Goal: Transaction & Acquisition: Purchase product/service

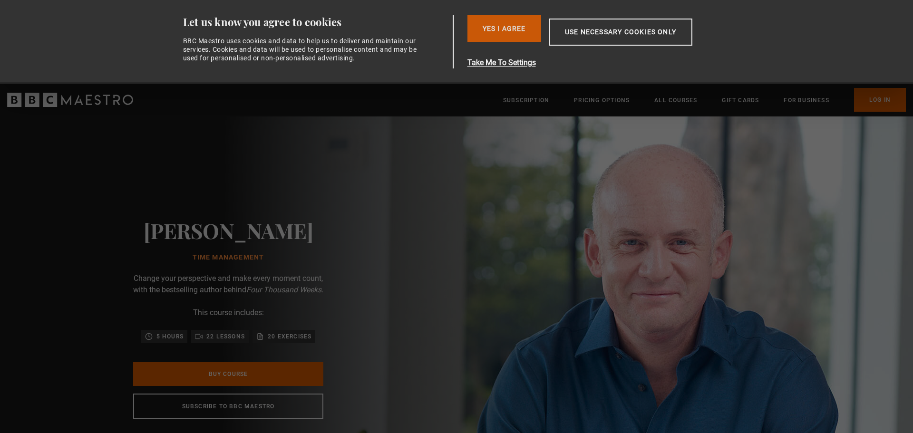
click at [497, 37] on button "Yes I Agree" at bounding box center [504, 28] width 74 height 27
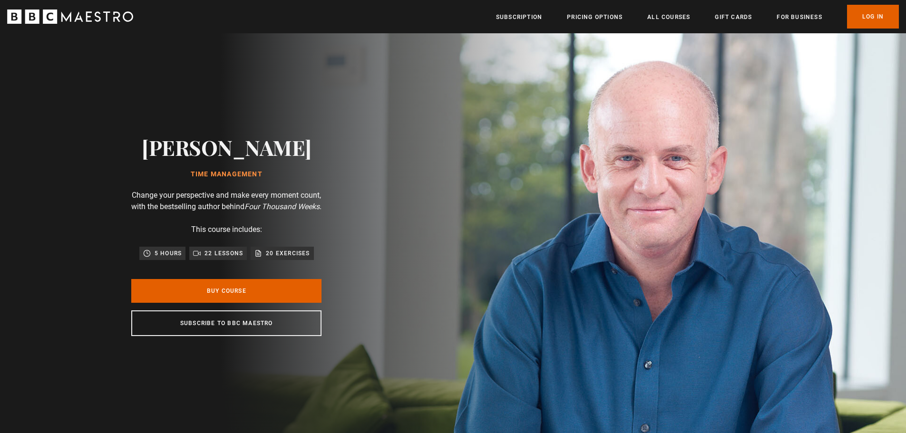
scroll to position [0, 125]
click at [213, 293] on link "Buy Course" at bounding box center [226, 291] width 190 height 24
click at [777, 172] on img at bounding box center [486, 235] width 906 height 405
click at [221, 255] on p "22 lessons" at bounding box center [223, 254] width 39 height 10
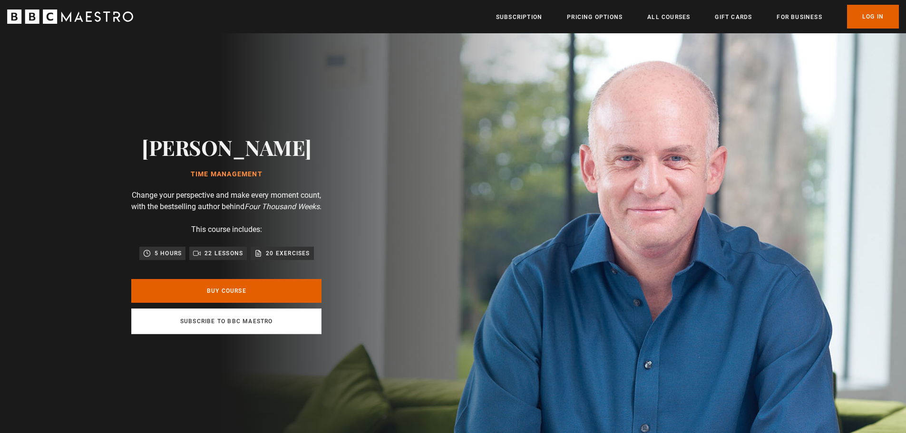
click at [227, 334] on link "Subscribe to BBC Maestro" at bounding box center [226, 322] width 190 height 26
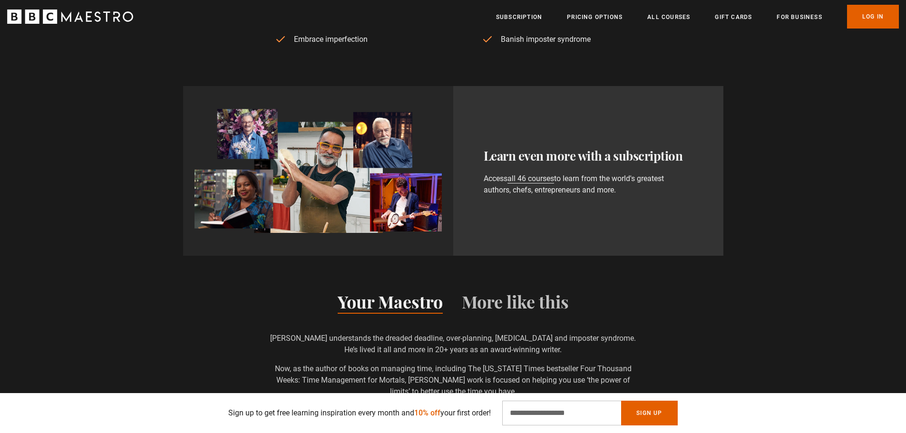
scroll to position [571, 0]
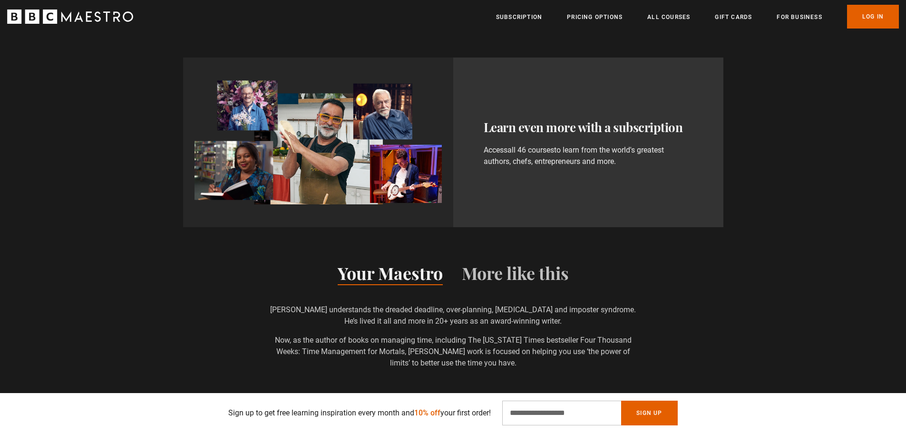
click at [542, 153] on link "all 46 courses" at bounding box center [530, 150] width 47 height 10
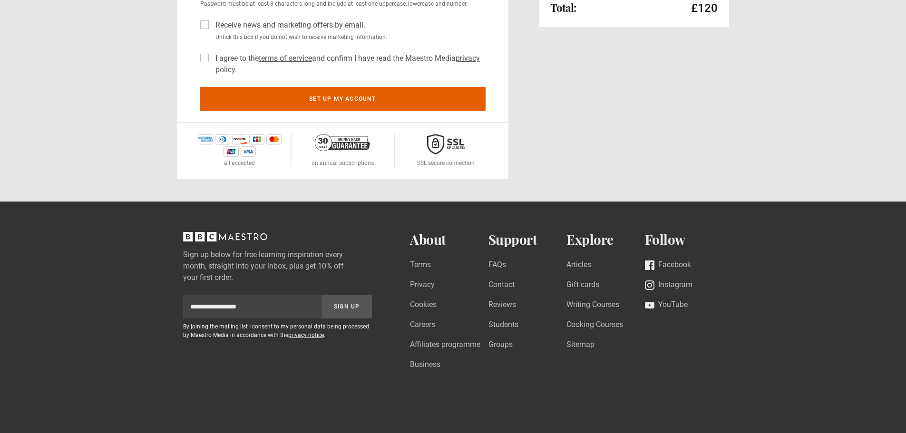
scroll to position [285, 0]
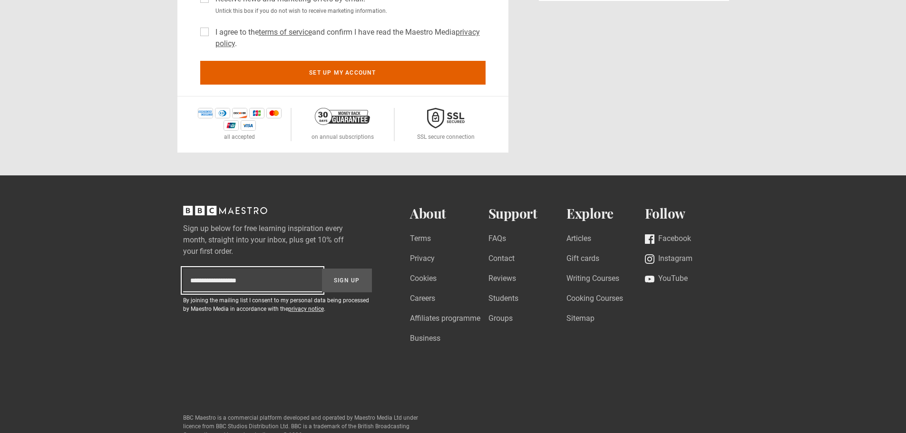
click at [242, 281] on input "Subscription-footer-email" at bounding box center [252, 281] width 139 height 24
type input "**********"
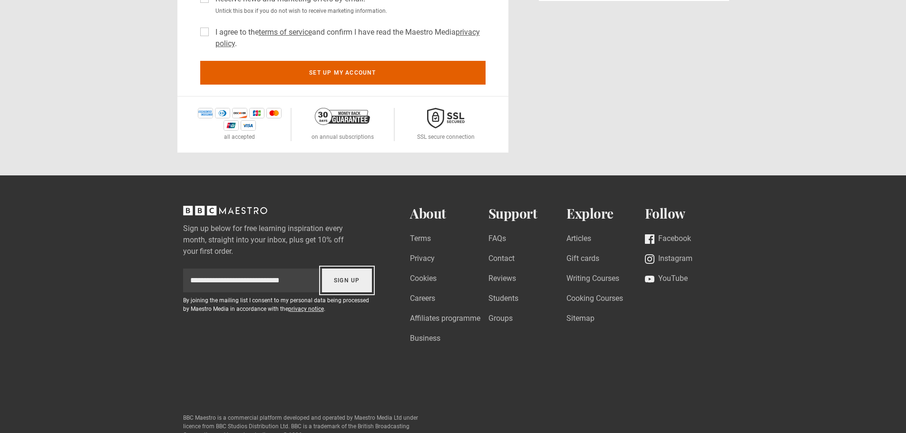
click at [353, 282] on button "Sign Up" at bounding box center [347, 281] width 50 height 24
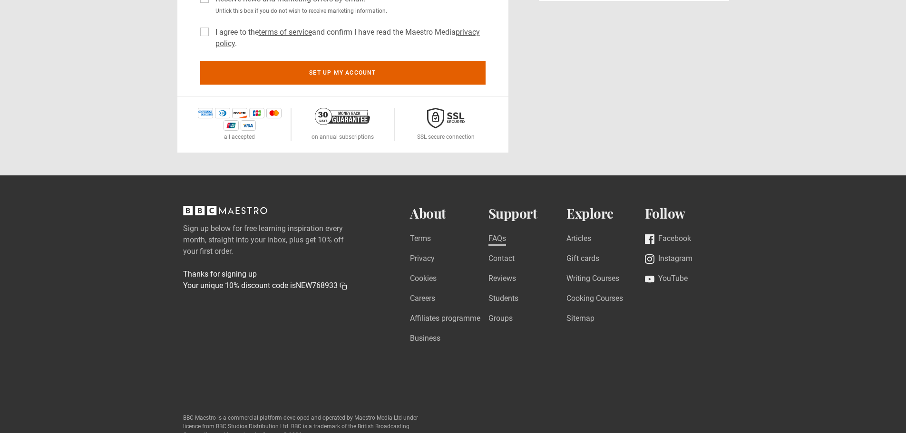
click at [501, 245] on link "FAQs" at bounding box center [497, 239] width 18 height 13
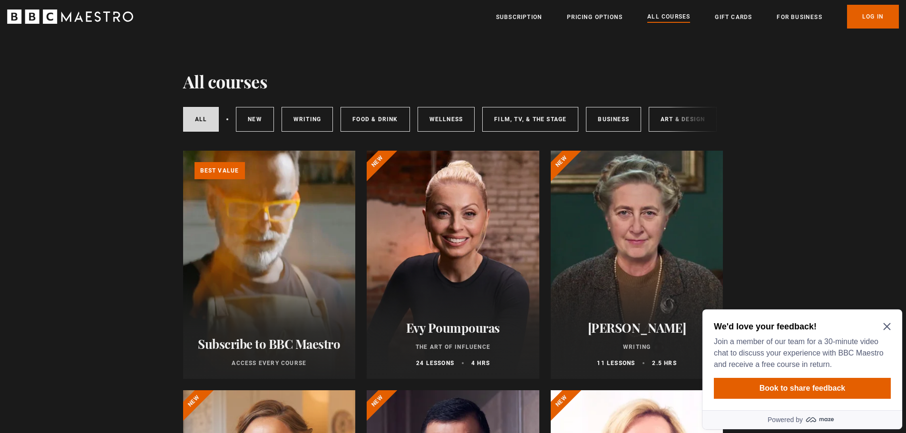
click at [885, 329] on icon "Close Maze Prompt" at bounding box center [886, 326] width 7 height 7
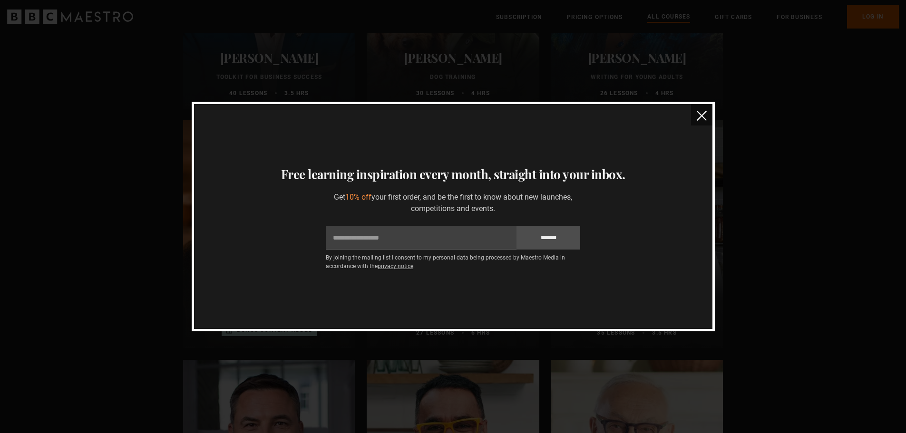
scroll to position [2995, 0]
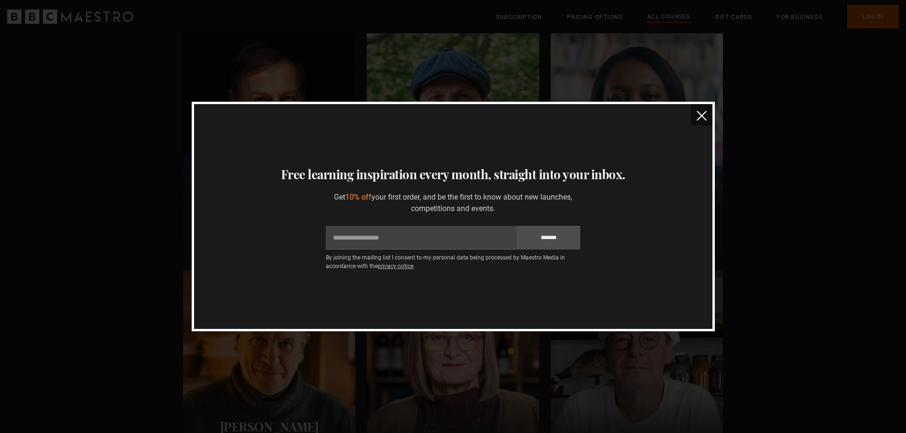
click at [698, 112] on img "close" at bounding box center [702, 116] width 10 height 10
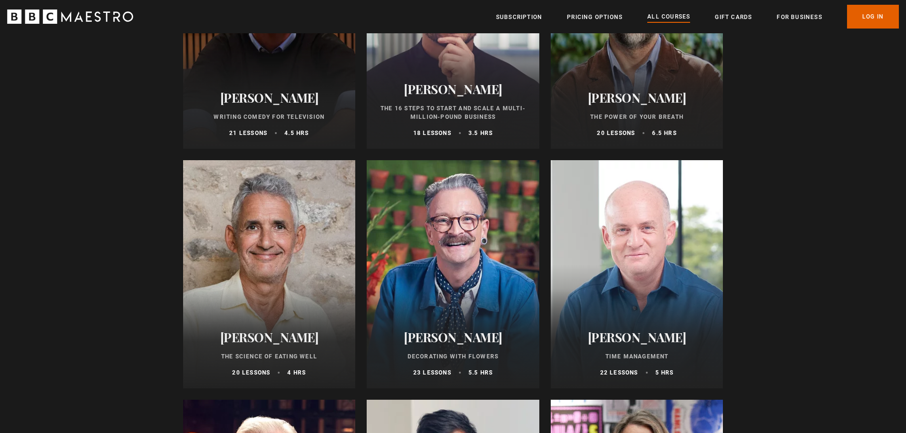
scroll to position [1331, 0]
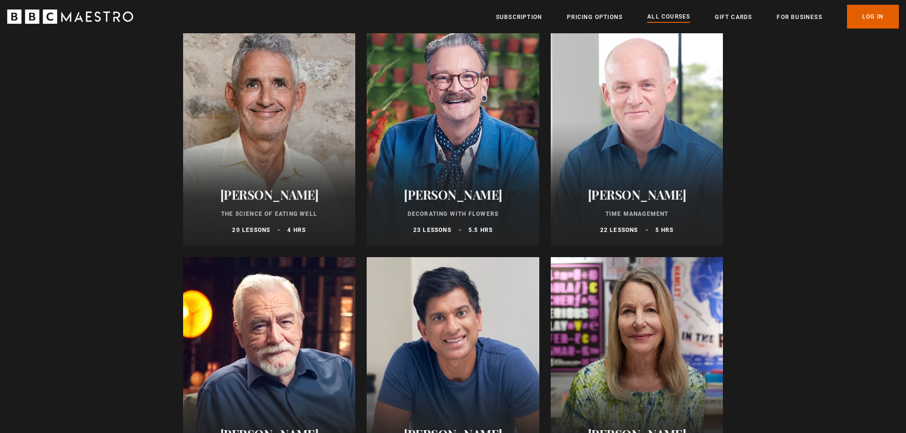
click at [653, 167] on div at bounding box center [637, 132] width 173 height 228
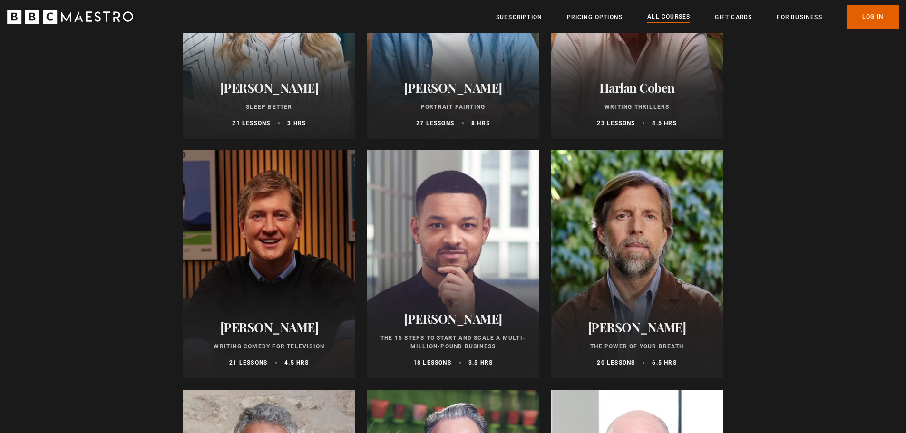
scroll to position [856, 0]
